Goal: Information Seeking & Learning: Find specific fact

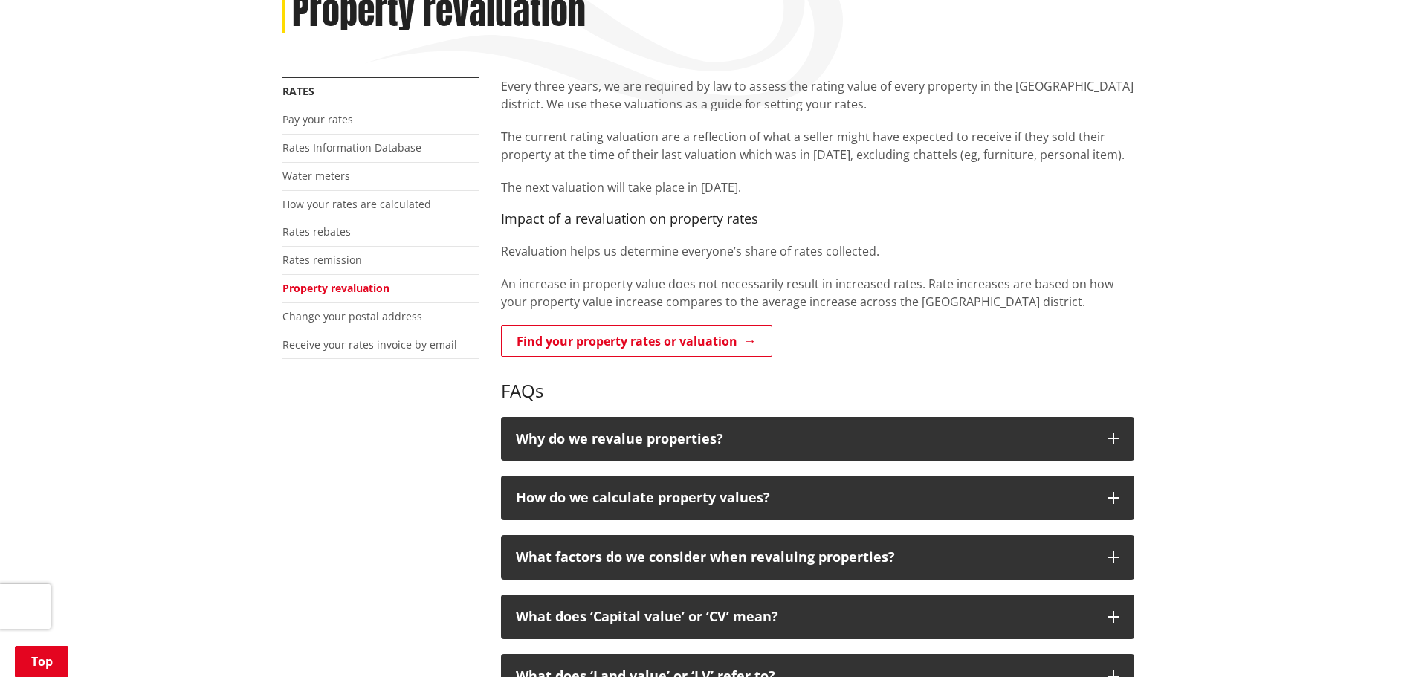
scroll to position [297, 0]
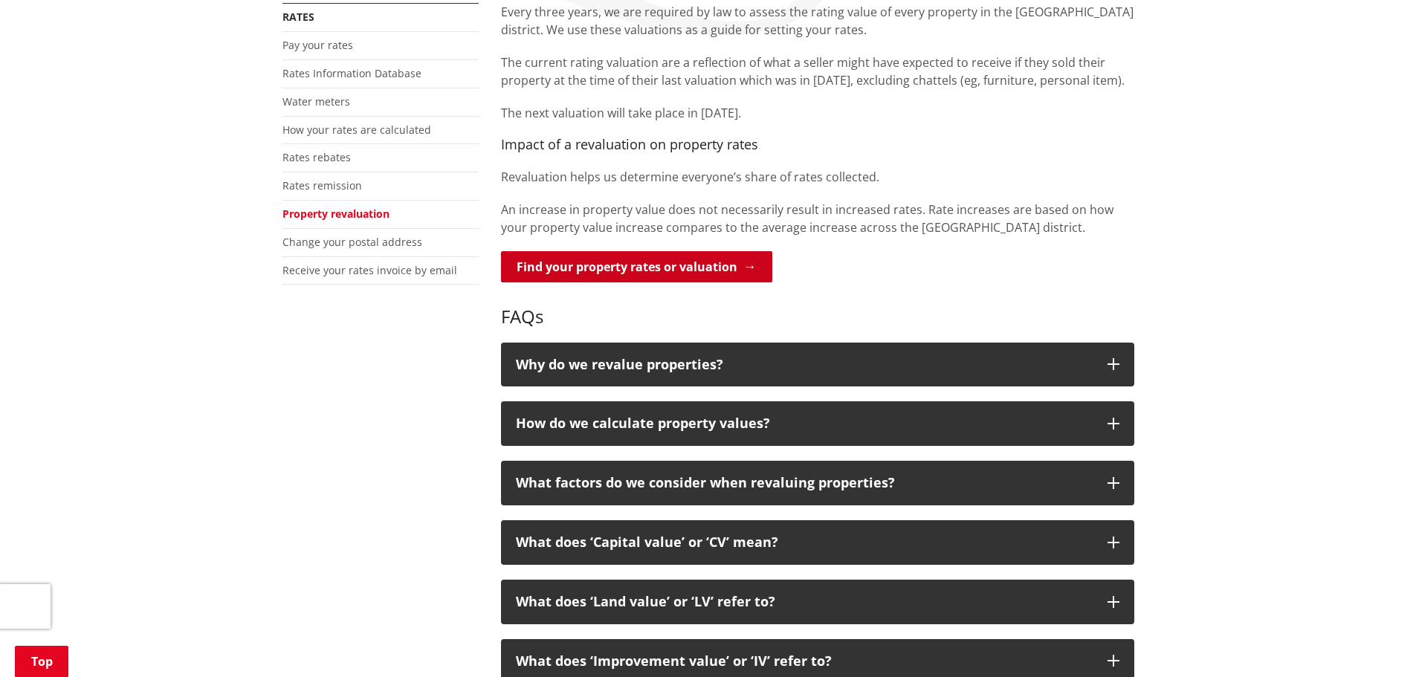
click at [683, 265] on link "Find your property rates or valuation" at bounding box center [636, 266] width 271 height 31
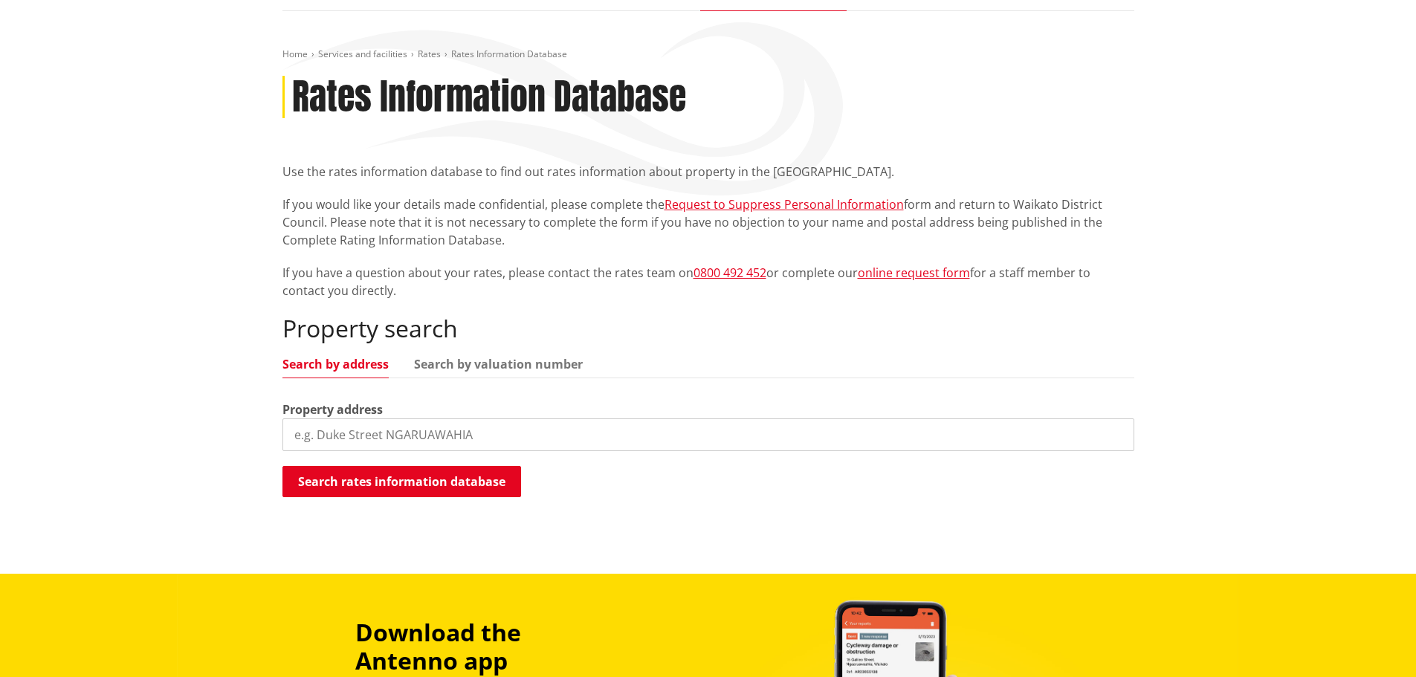
scroll to position [149, 0]
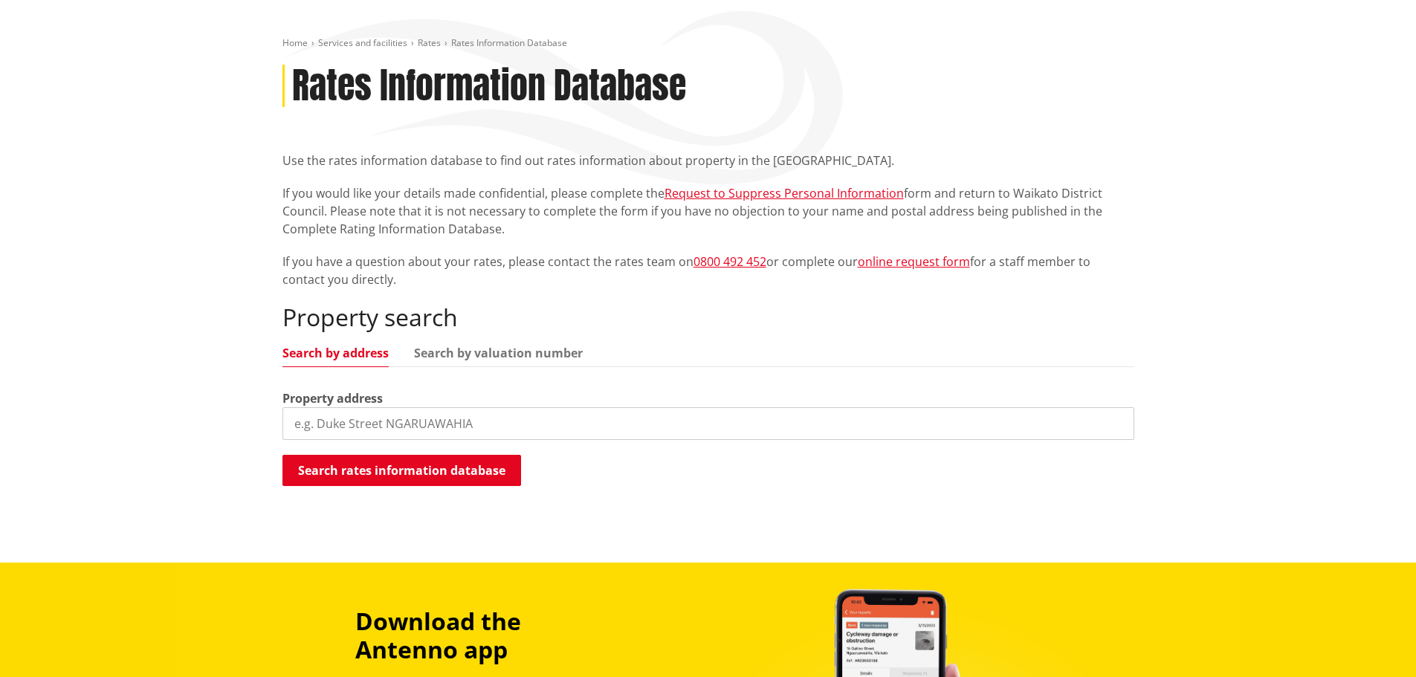
click at [537, 423] on input "search" at bounding box center [708, 423] width 852 height 33
drag, startPoint x: 383, startPoint y: 429, endPoint x: 187, endPoint y: 420, distance: 197.1
click at [187, 421] on div "Home Services and facilities Rates Rates Information Database Rates Information…" at bounding box center [708, 281] width 1416 height 563
type input "jesmond"
click at [473, 473] on button "Search rates information database" at bounding box center [401, 470] width 239 height 31
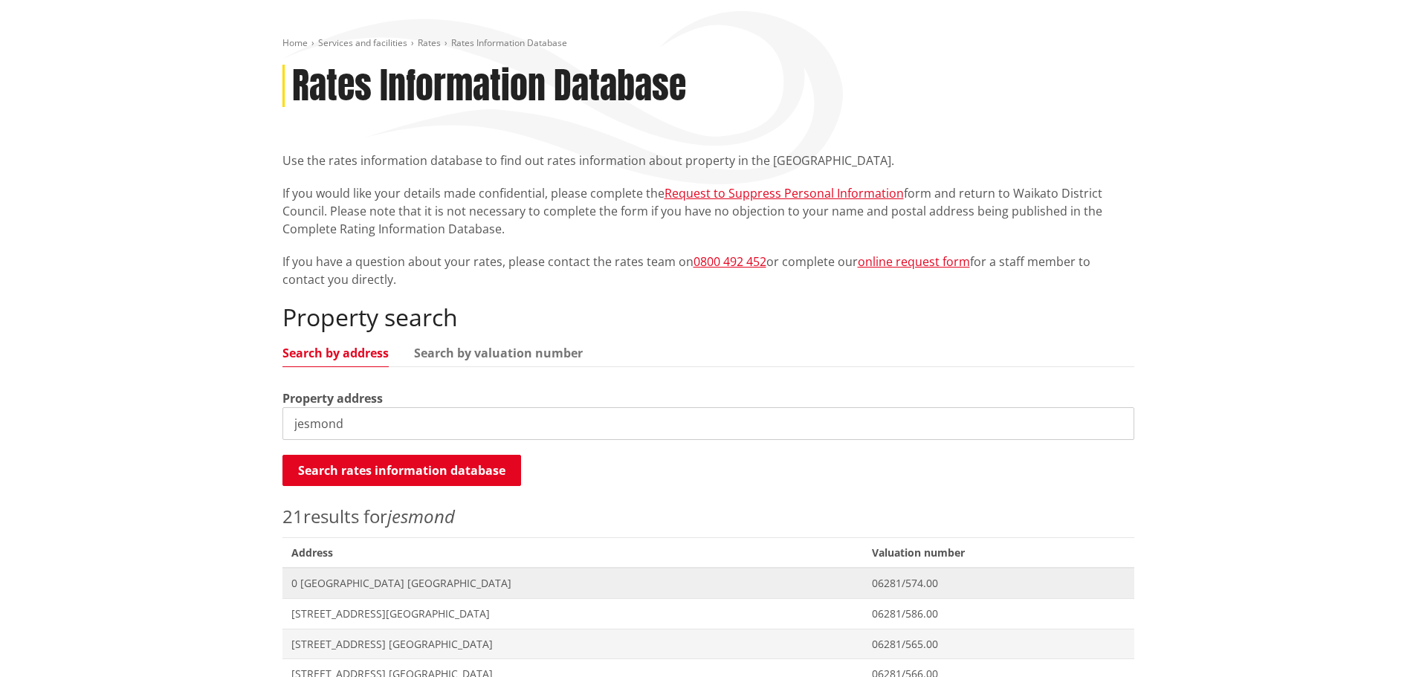
click at [427, 584] on span "0 [GEOGRAPHIC_DATA] [GEOGRAPHIC_DATA]" at bounding box center [572, 583] width 563 height 15
